Goal: Task Accomplishment & Management: Use online tool/utility

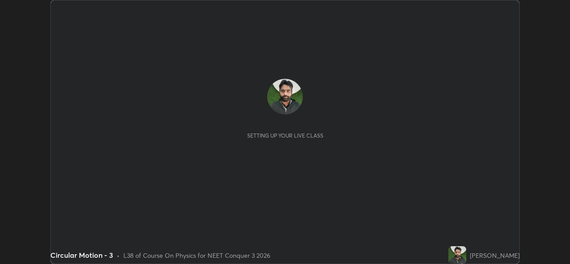
scroll to position [264, 570]
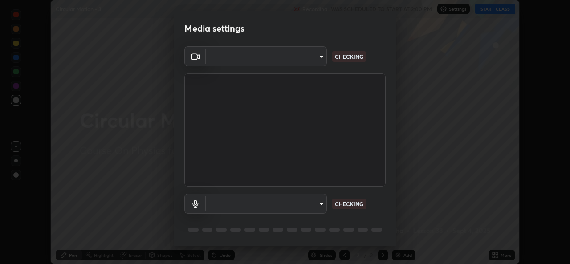
type input "9788daf0cbf52dd0d374ba9f0d4f11576c03820bc15fcf9a4a11f890b69d92bf"
type input "345f5d8304a1ab30e3d14ed5696ced08ebab0189725ef91838db04cd8f5619d4"
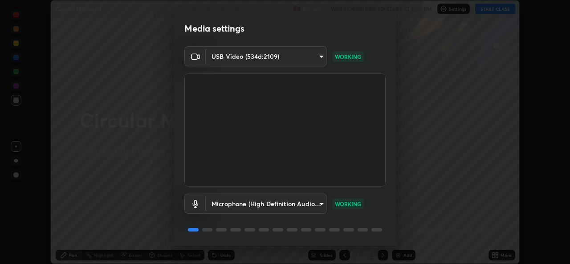
scroll to position [28, 0]
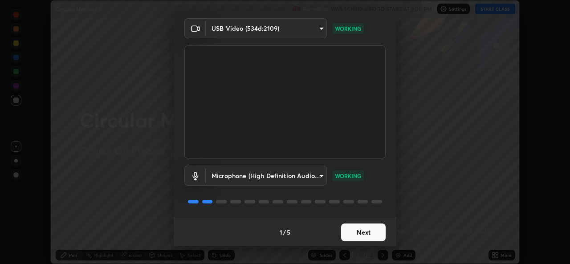
click at [359, 231] on button "Next" at bounding box center [363, 233] width 45 height 18
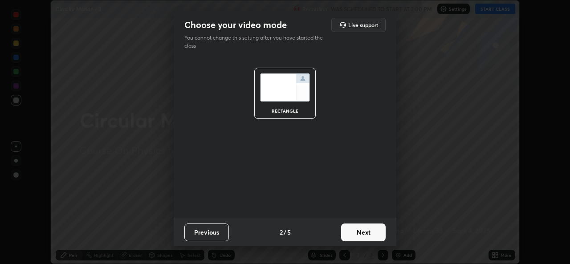
click at [358, 233] on button "Next" at bounding box center [363, 233] width 45 height 18
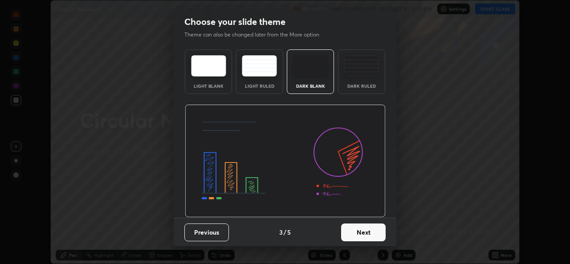
scroll to position [0, 0]
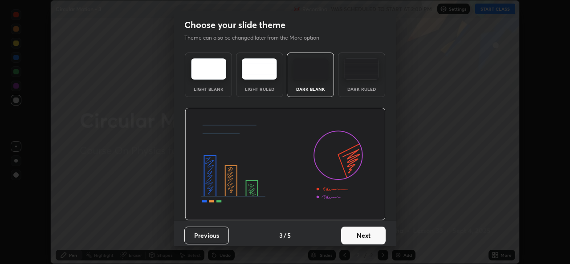
click at [357, 235] on button "Next" at bounding box center [363, 236] width 45 height 18
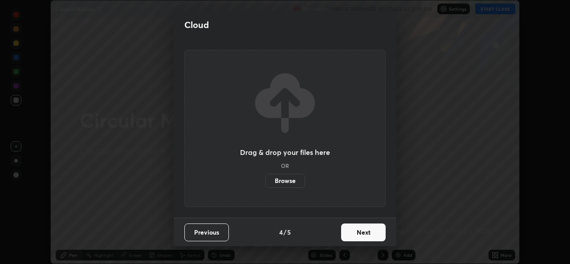
click at [357, 237] on button "Next" at bounding box center [363, 233] width 45 height 18
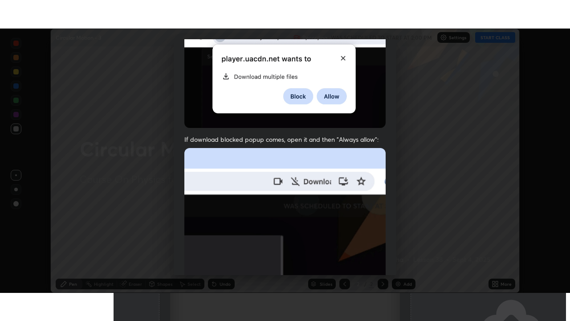
scroll to position [210, 0]
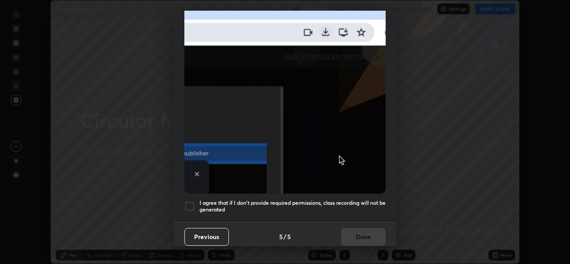
click at [360, 200] on h5 "I agree that if I don't provide required permissions, class recording will not …" at bounding box center [293, 207] width 186 height 14
click at [361, 234] on button "Done" at bounding box center [363, 237] width 45 height 18
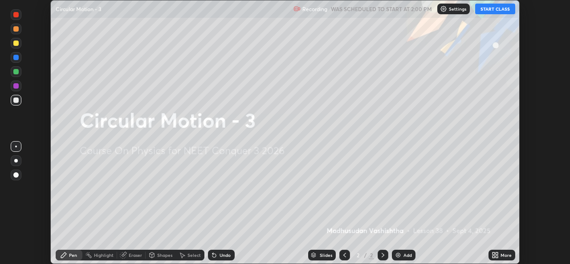
click at [502, 9] on button "START CLASS" at bounding box center [495, 9] width 40 height 11
click at [399, 259] on div "Add" at bounding box center [404, 255] width 24 height 11
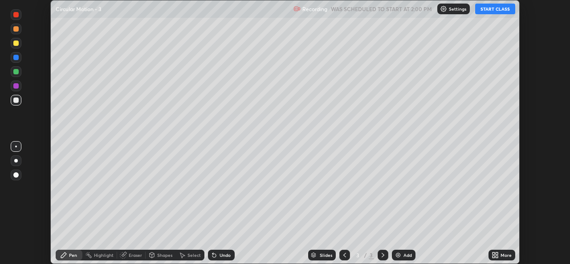
click at [499, 256] on div "More" at bounding box center [502, 255] width 27 height 11
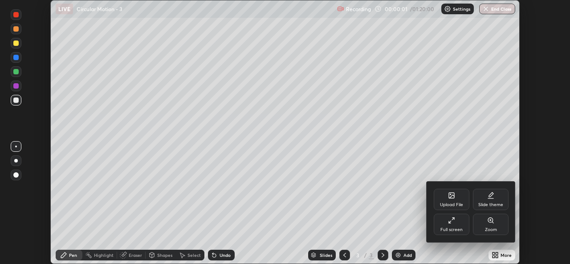
click at [447, 221] on div "Full screen" at bounding box center [452, 224] width 36 height 21
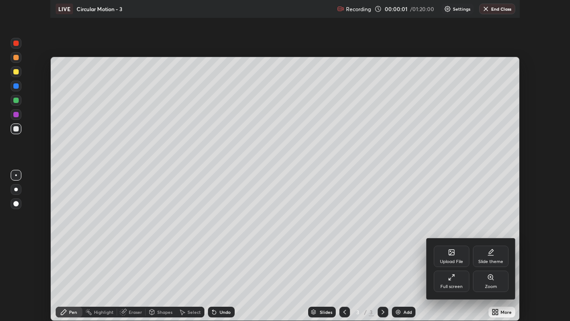
scroll to position [321, 570]
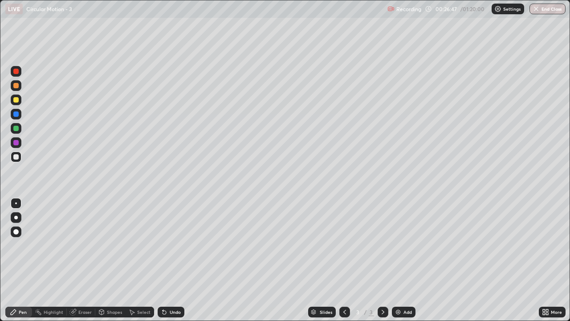
click at [108, 264] on div "Shapes" at bounding box center [114, 312] width 15 height 4
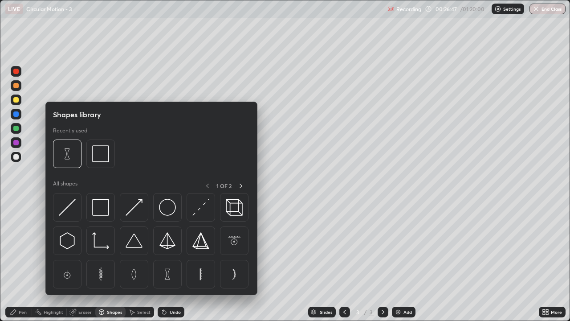
click at [84, 264] on div "Eraser" at bounding box center [84, 312] width 13 height 4
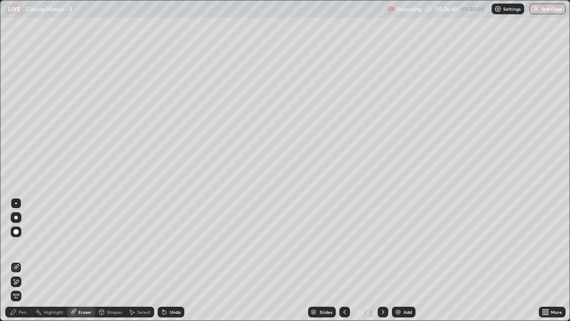
click at [25, 264] on div "Pen" at bounding box center [23, 312] width 8 height 4
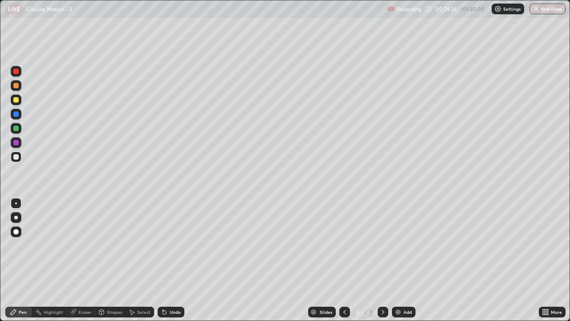
click at [85, 264] on div "Eraser" at bounding box center [84, 312] width 13 height 4
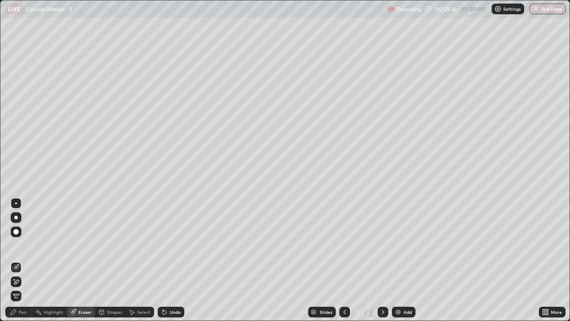
click at [25, 264] on div "Pen" at bounding box center [23, 312] width 8 height 4
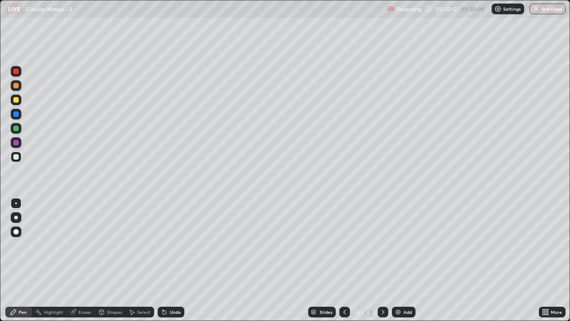
click at [87, 264] on div "Eraser" at bounding box center [84, 312] width 13 height 4
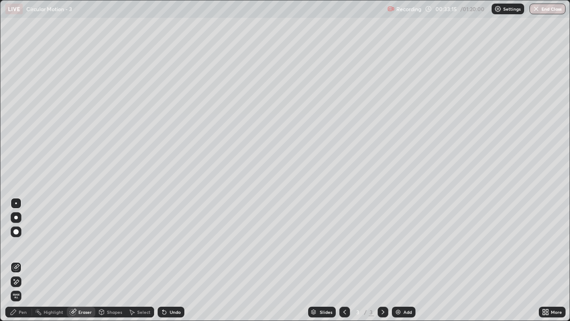
click at [24, 264] on div "Pen" at bounding box center [23, 312] width 8 height 4
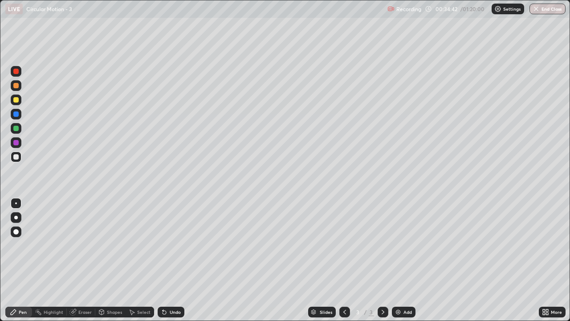
click at [94, 264] on div "Eraser" at bounding box center [81, 311] width 29 height 11
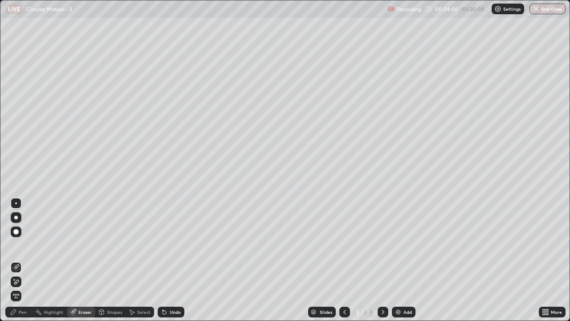
click at [27, 264] on div "Pen" at bounding box center [18, 311] width 27 height 11
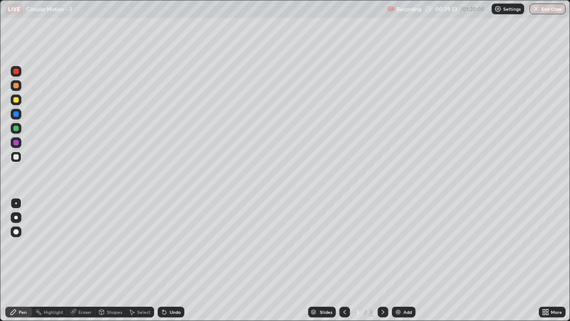
click at [86, 264] on div "Eraser" at bounding box center [84, 312] width 13 height 4
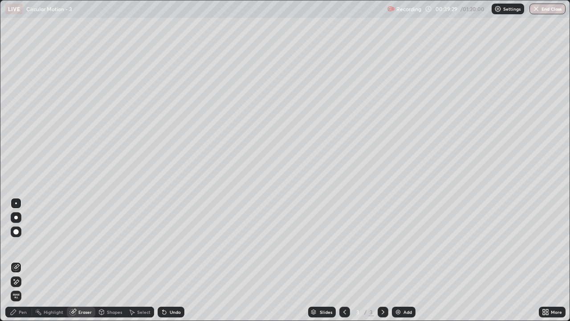
click at [21, 264] on div "Pen" at bounding box center [23, 312] width 8 height 4
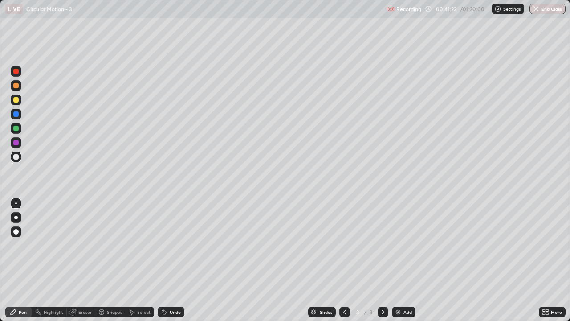
click at [404, 264] on div "Add" at bounding box center [408, 312] width 8 height 4
click at [344, 264] on icon at bounding box center [344, 311] width 7 height 7
click at [387, 264] on div at bounding box center [383, 311] width 11 height 11
click at [82, 264] on div "Eraser" at bounding box center [84, 312] width 13 height 4
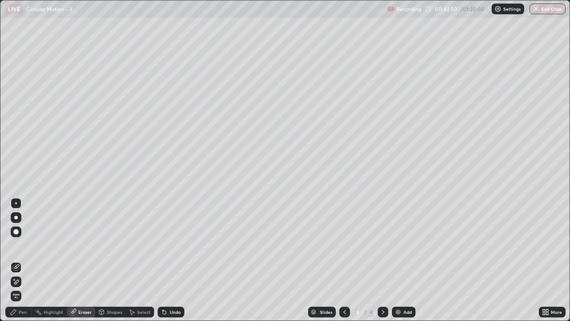
click at [25, 264] on div "Pen" at bounding box center [18, 311] width 27 height 11
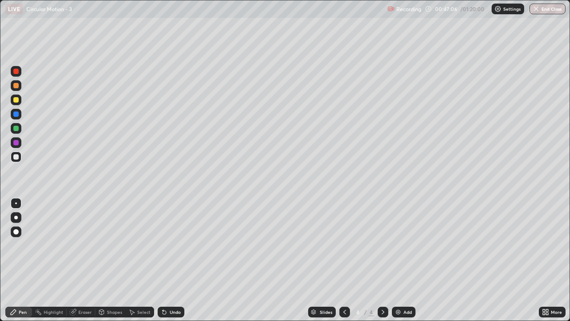
click at [116, 264] on div "Shapes" at bounding box center [114, 312] width 15 height 4
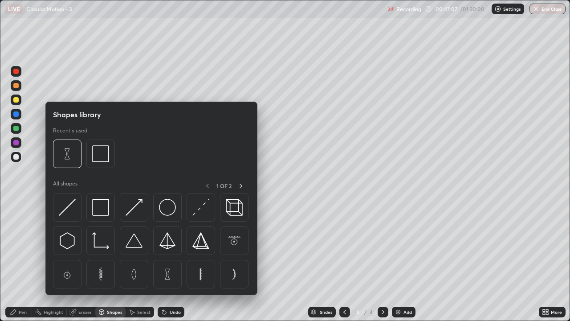
click at [84, 264] on div "Eraser" at bounding box center [84, 312] width 13 height 4
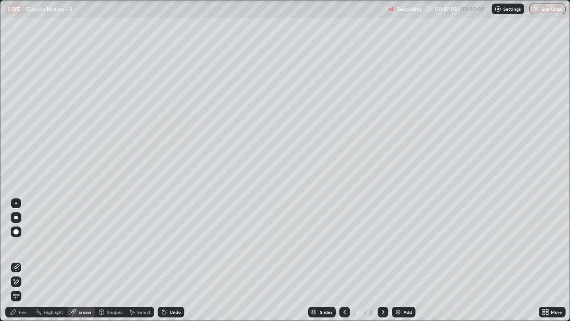
click at [27, 264] on div "Pen" at bounding box center [18, 311] width 27 height 11
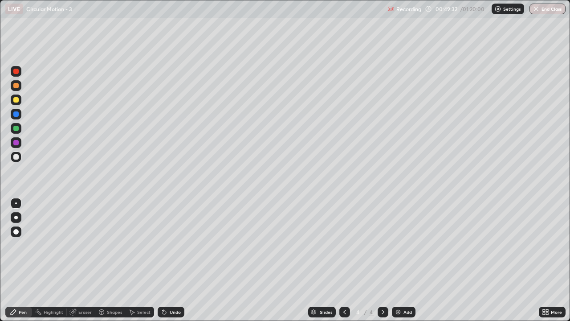
click at [89, 264] on div "Eraser" at bounding box center [84, 312] width 13 height 4
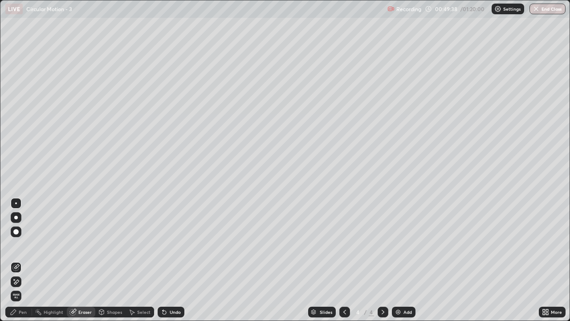
click at [25, 264] on div "Pen" at bounding box center [23, 312] width 8 height 4
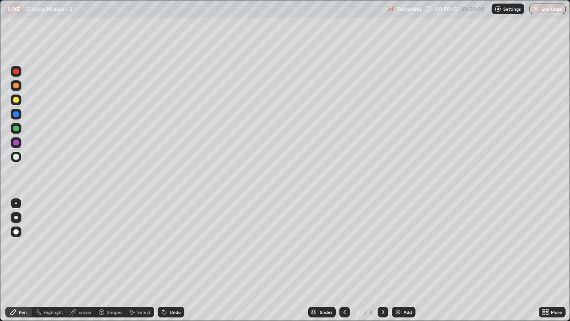
click at [381, 264] on icon at bounding box center [383, 311] width 7 height 7
click at [402, 264] on div "Add" at bounding box center [404, 311] width 24 height 11
click at [82, 264] on div "Eraser" at bounding box center [81, 311] width 29 height 11
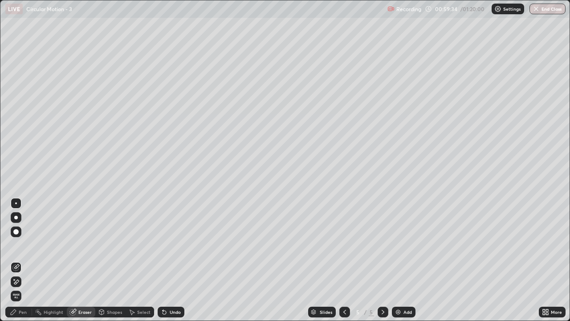
click at [22, 264] on div "Pen" at bounding box center [23, 312] width 8 height 4
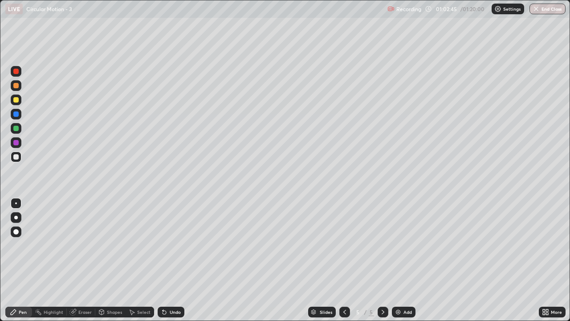
click at [12, 264] on icon at bounding box center [13, 311] width 7 height 7
click at [0, 264] on div "Pen Highlight Eraser Shapes Select Undo Slides 5 / 5 Add More" at bounding box center [285, 312] width 570 height 18
click at [343, 264] on icon at bounding box center [344, 311] width 7 height 7
click at [382, 264] on icon at bounding box center [383, 311] width 7 height 7
click at [86, 264] on div "Eraser" at bounding box center [84, 312] width 13 height 4
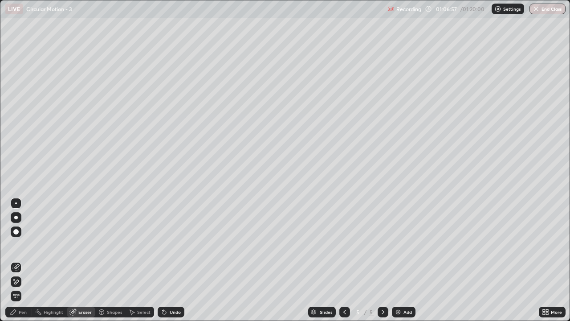
click at [29, 264] on div "Pen" at bounding box center [18, 311] width 27 height 11
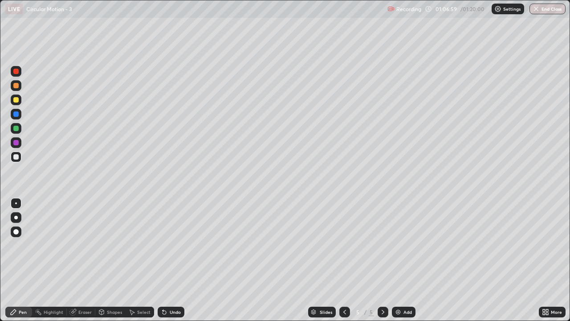
click at [84, 264] on div "Eraser" at bounding box center [84, 312] width 13 height 4
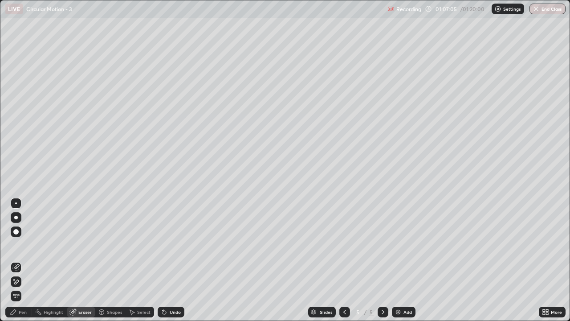
click at [24, 264] on div "Pen" at bounding box center [23, 312] width 8 height 4
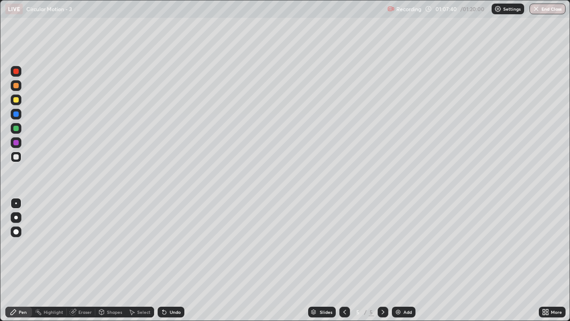
click at [408, 264] on div "Add" at bounding box center [408, 312] width 8 height 4
click at [543, 11] on button "End Class" at bounding box center [548, 9] width 36 height 11
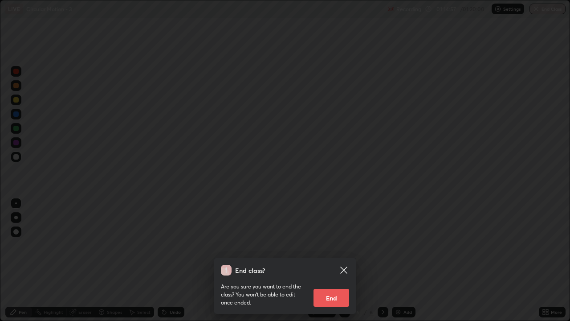
click at [343, 264] on button "End" at bounding box center [332, 298] width 36 height 18
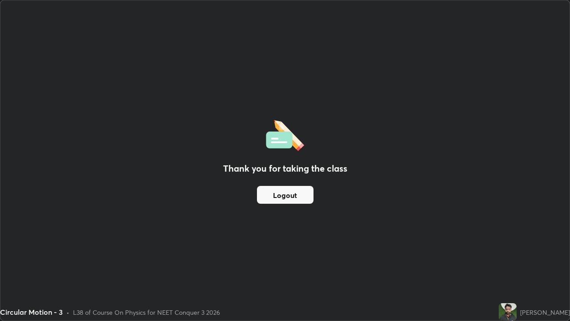
click at [284, 199] on button "Logout" at bounding box center [285, 195] width 57 height 18
click at [289, 190] on button "Logout" at bounding box center [285, 195] width 57 height 18
click at [284, 209] on div "Thank you for taking the class Logout" at bounding box center [284, 160] width 569 height 320
click at [280, 217] on div "Thank you for taking the class Logout" at bounding box center [284, 160] width 569 height 320
click at [284, 200] on button "Logout" at bounding box center [285, 195] width 57 height 18
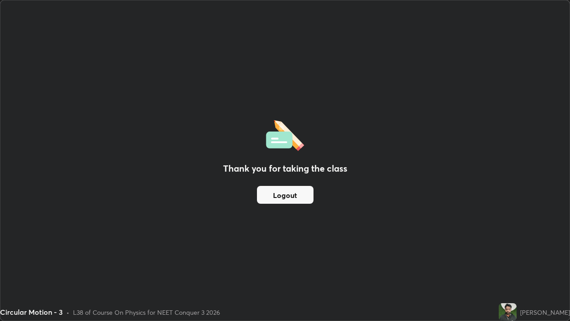
click at [286, 199] on button "Logout" at bounding box center [285, 195] width 57 height 18
